Goal: Task Accomplishment & Management: Use online tool/utility

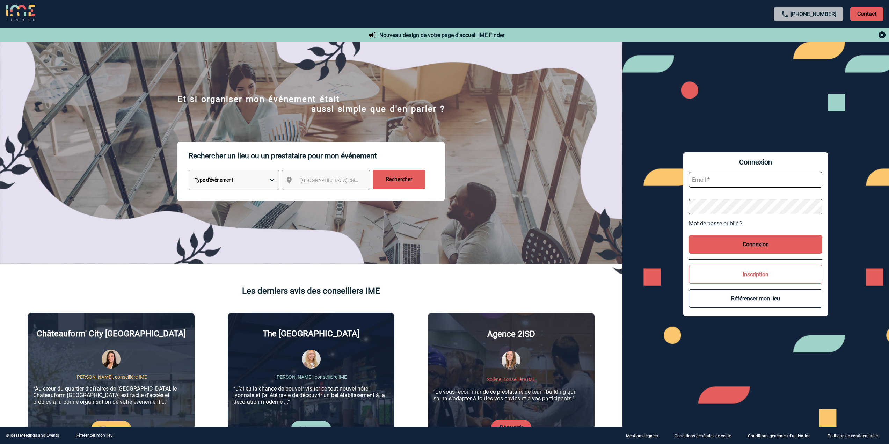
click at [234, 186] on select "Type d'évènement Séminaire avec nuitée Réunion Repas de groupe Team Building & …" at bounding box center [234, 180] width 90 height 20
drag, startPoint x: 236, startPoint y: 182, endPoint x: 308, endPoint y: 185, distance: 72.4
click at [236, 182] on select "Type d'évènement Séminaire avec nuitée Réunion Repas de groupe Team Building & …" at bounding box center [234, 180] width 90 height 20
click at [308, 179] on span "Ville, département, région..." at bounding box center [348, 180] width 97 height 6
click at [257, 182] on select "Type d'évènement Séminaire avec nuitée Réunion Repas de groupe Team Building & …" at bounding box center [234, 180] width 90 height 20
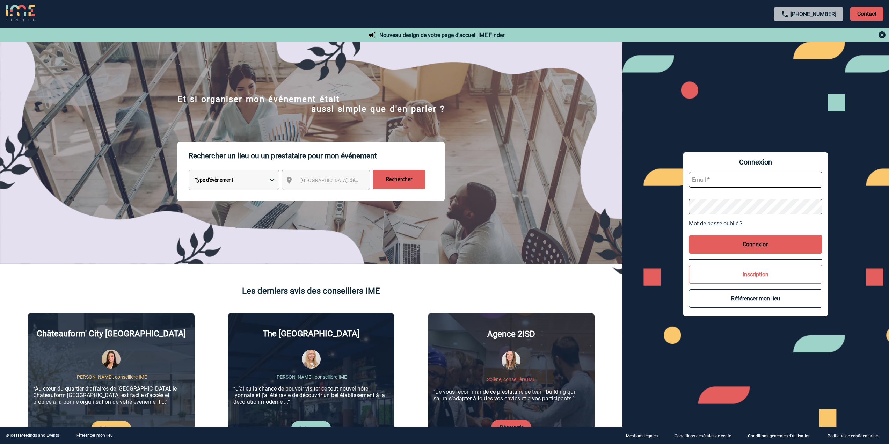
click at [258, 182] on select "Type d'évènement Séminaire avec nuitée Réunion Repas de groupe Team Building & …" at bounding box center [234, 180] width 90 height 20
select select "5"
click at [189, 171] on select "Type d'évènement Séminaire avec nuitée Réunion Repas de groupe Team Building & …" at bounding box center [234, 180] width 90 height 20
click at [326, 170] on p "Rechercher un lieu ou un prestataire pour mon événement" at bounding box center [317, 156] width 256 height 28
click at [320, 181] on span "Ville, département, région..." at bounding box center [348, 180] width 97 height 6
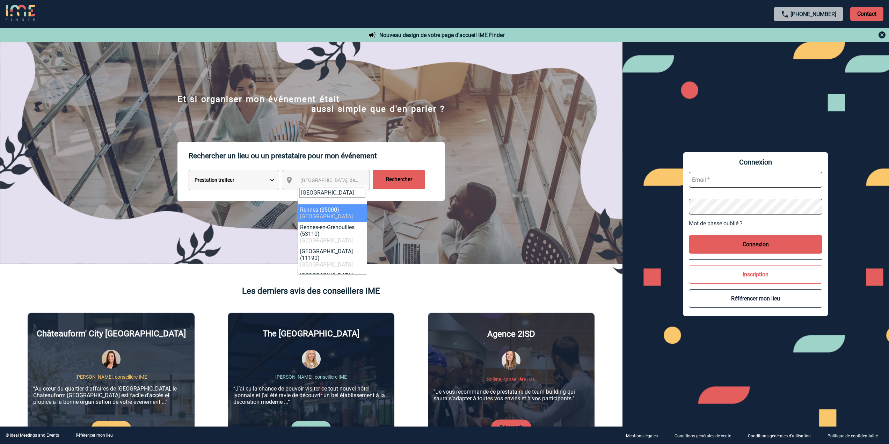
type input "rennes"
select select "2210"
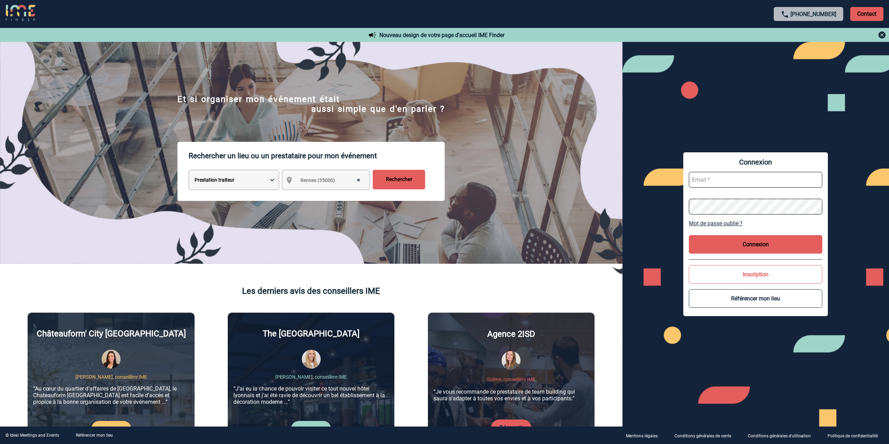
click at [406, 183] on input "Rechercher" at bounding box center [399, 180] width 52 height 20
